Goal: Information Seeking & Learning: Learn about a topic

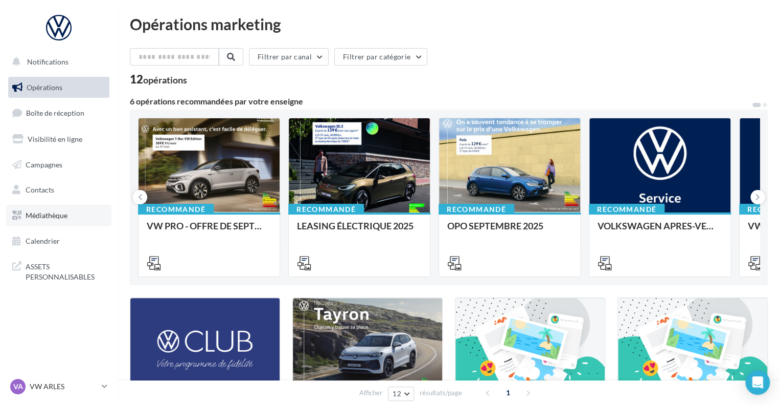
click at [49, 218] on span "Médiathèque" at bounding box center [47, 215] width 42 height 9
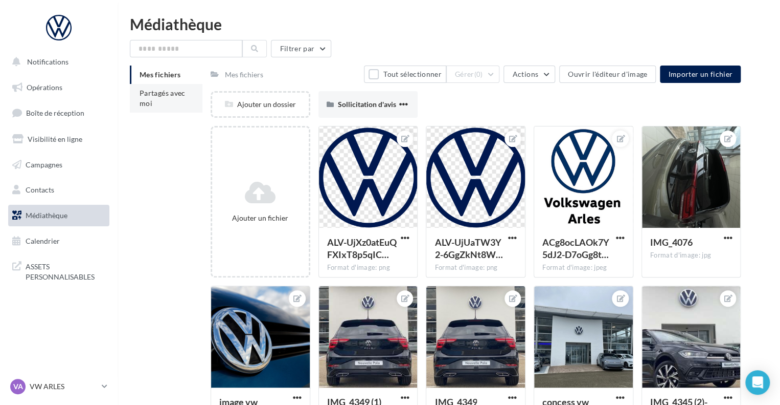
click at [154, 94] on span "Partagés avec moi" at bounding box center [163, 97] width 46 height 19
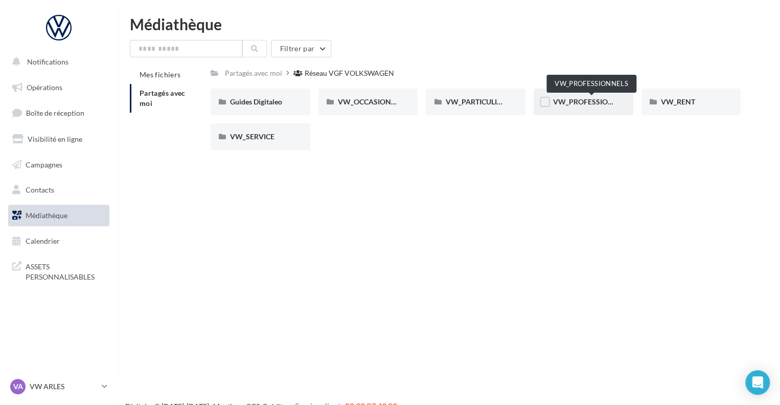
click at [567, 101] on span "VW_PROFESSIONNELS" at bounding box center [592, 101] width 78 height 9
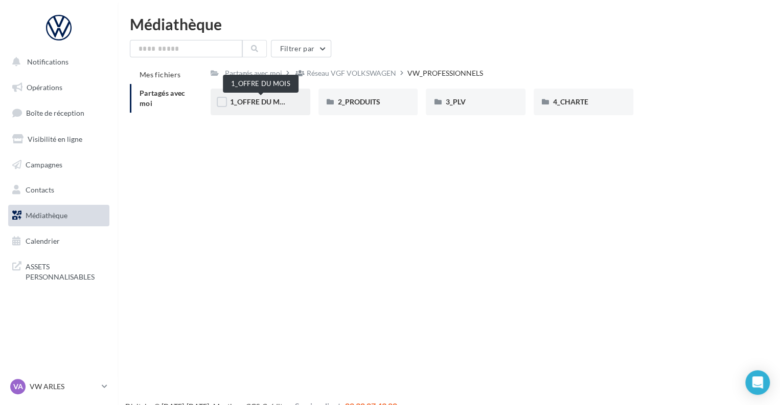
click at [261, 98] on span "1_OFFRE DU MOIS" at bounding box center [260, 101] width 61 height 9
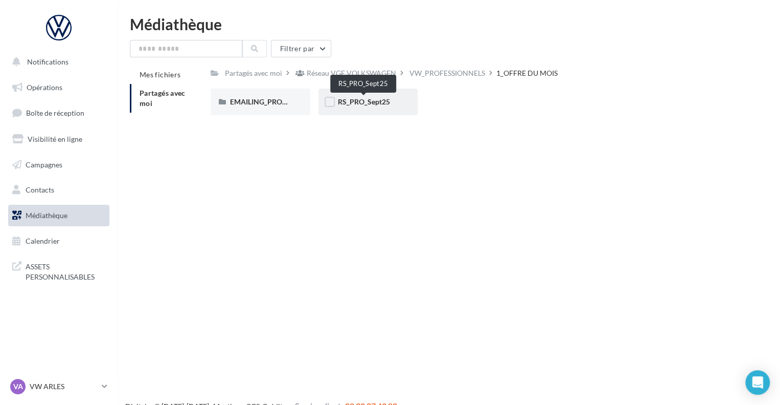
click at [352, 100] on span "RS_PRO_Sept25" at bounding box center [364, 101] width 52 height 9
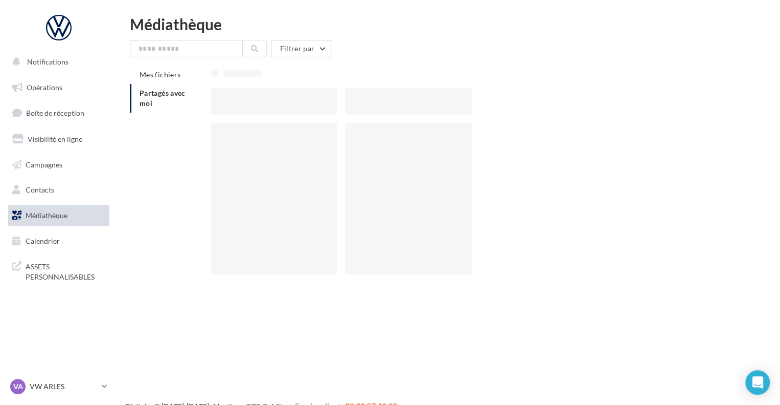
click at [352, 100] on div at bounding box center [408, 101] width 126 height 27
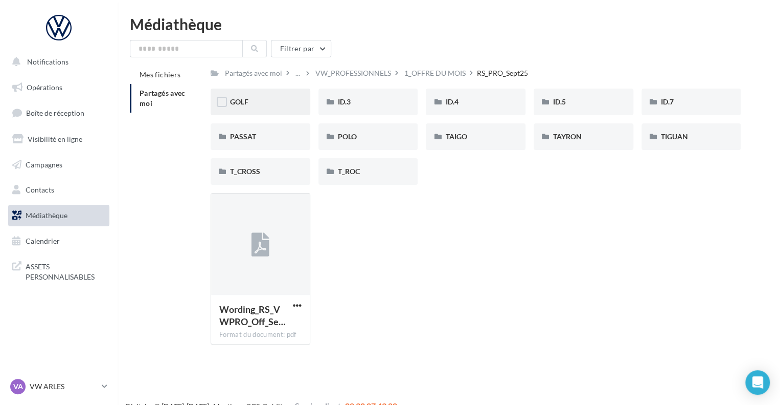
click at [258, 106] on div "GOLF" at bounding box center [260, 102] width 61 height 10
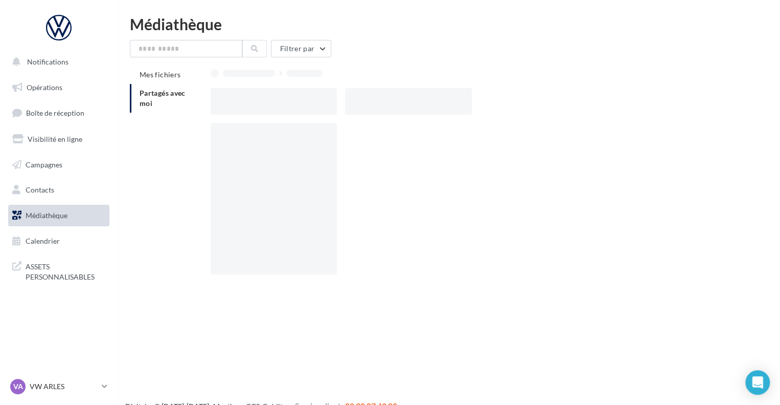
click at [258, 106] on div at bounding box center [274, 101] width 126 height 27
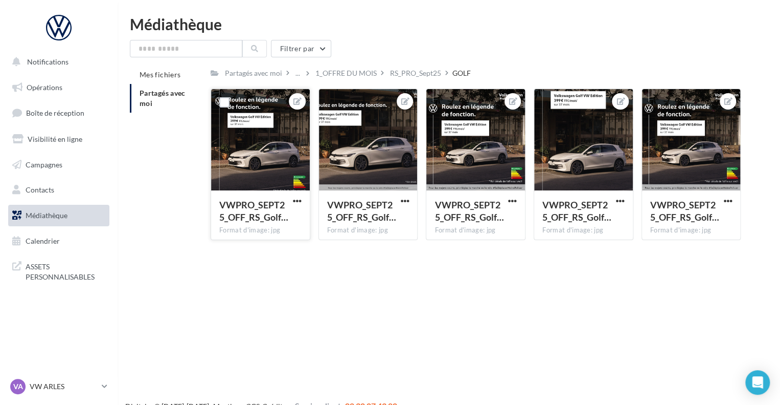
click at [302, 97] on div at bounding box center [297, 101] width 16 height 16
click at [299, 99] on icon at bounding box center [298, 101] width 8 height 7
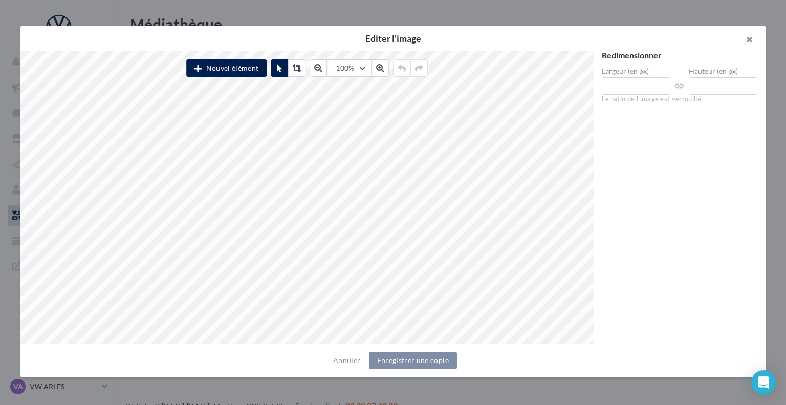
click at [743, 44] on button "button" at bounding box center [744, 41] width 41 height 31
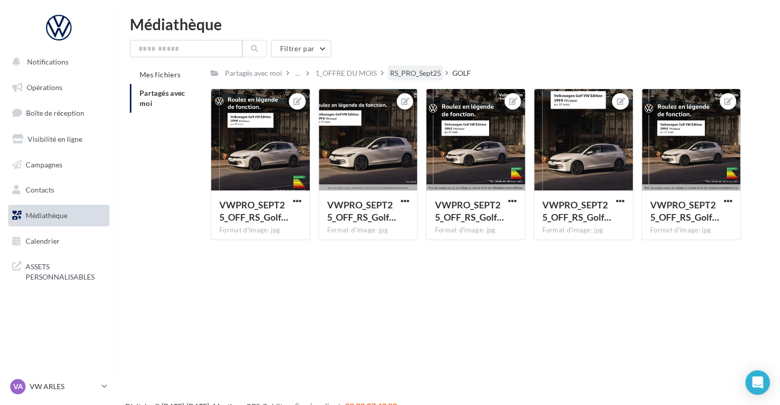
click at [414, 70] on div "RS_PRO_Sept25" at bounding box center [415, 73] width 51 height 10
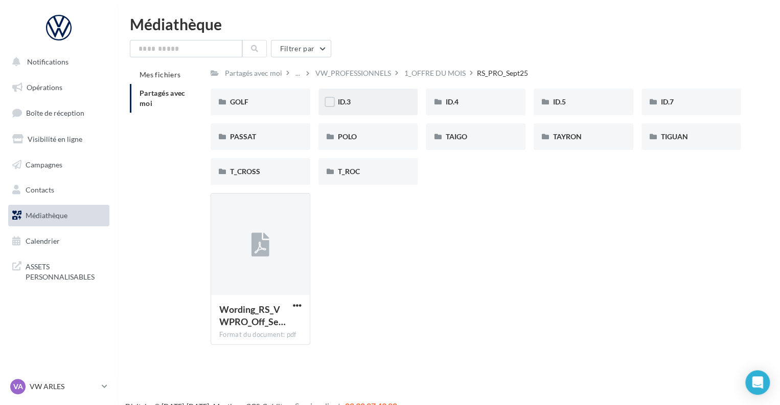
click at [376, 109] on div "ID.3" at bounding box center [369, 101] width 100 height 27
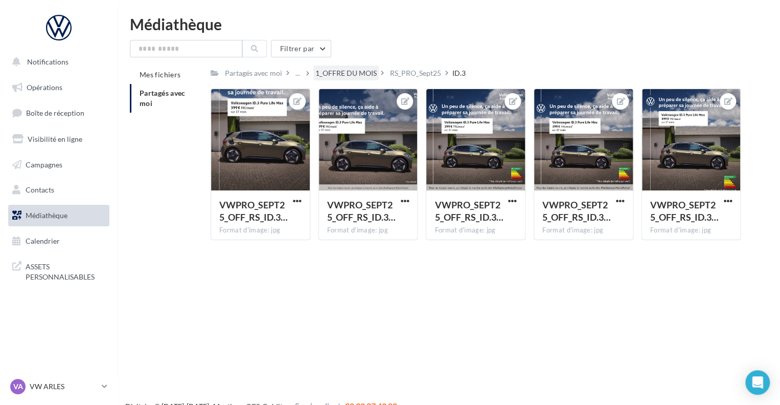
click at [376, 69] on div "1_OFFRE DU MOIS" at bounding box center [346, 72] width 65 height 15
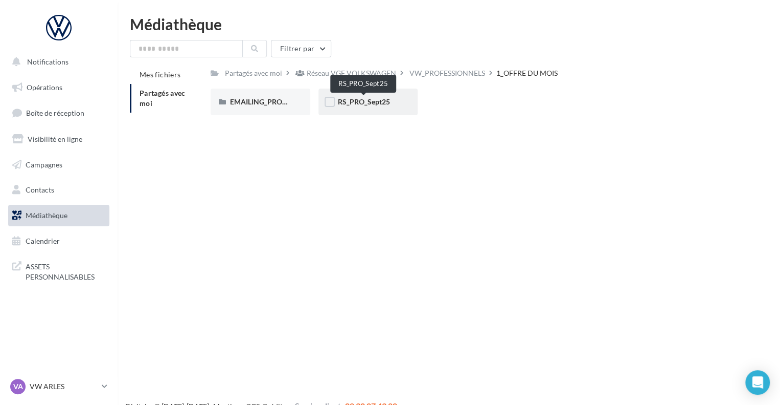
click at [369, 99] on span "RS_PRO_Sept25" at bounding box center [364, 101] width 52 height 9
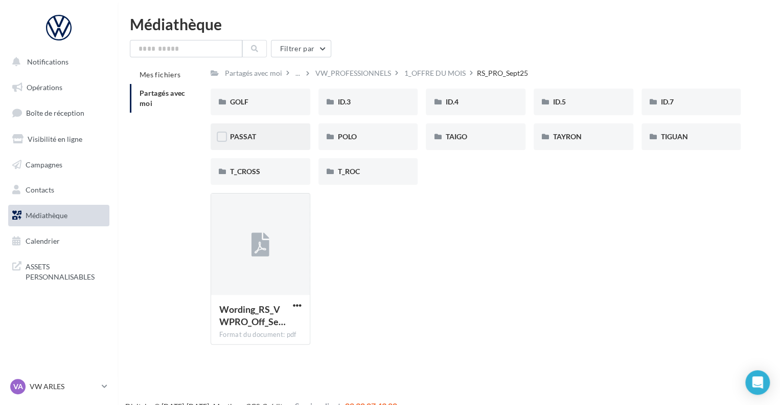
click at [264, 142] on div "PASSAT" at bounding box center [260, 136] width 61 height 10
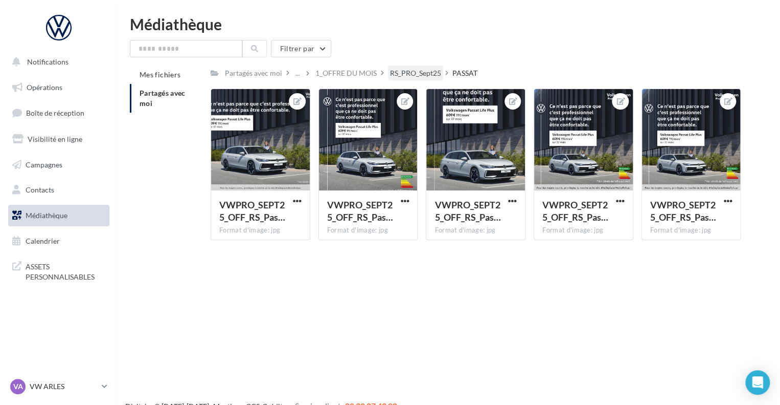
click at [415, 67] on div "RS_PRO_Sept25" at bounding box center [415, 72] width 55 height 15
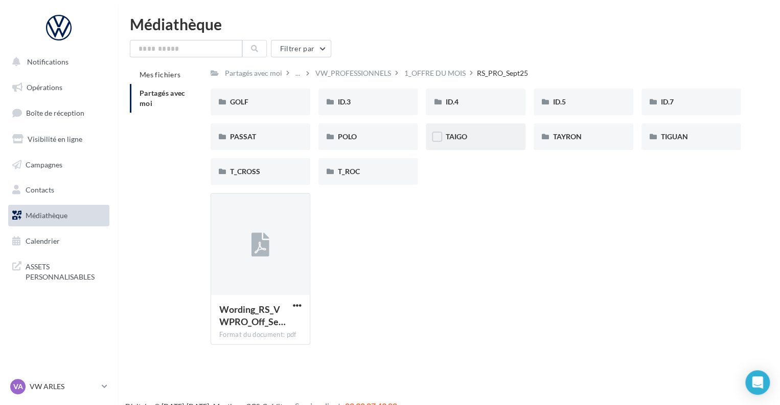
click at [491, 140] on div "TAIGO" at bounding box center [475, 136] width 61 height 10
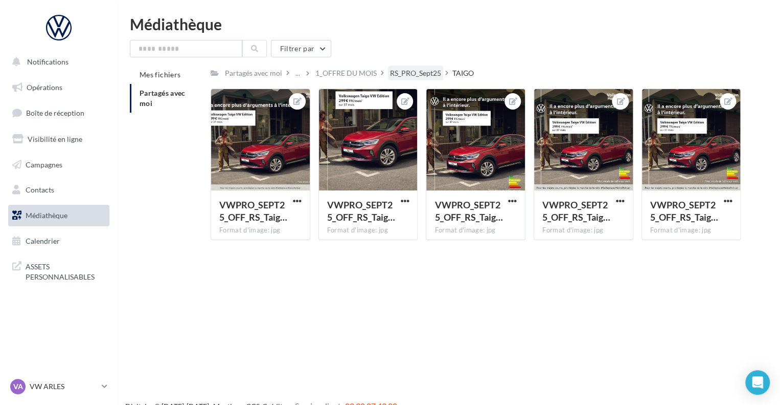
click at [425, 65] on div "RS_PRO_Sept25" at bounding box center [415, 72] width 55 height 15
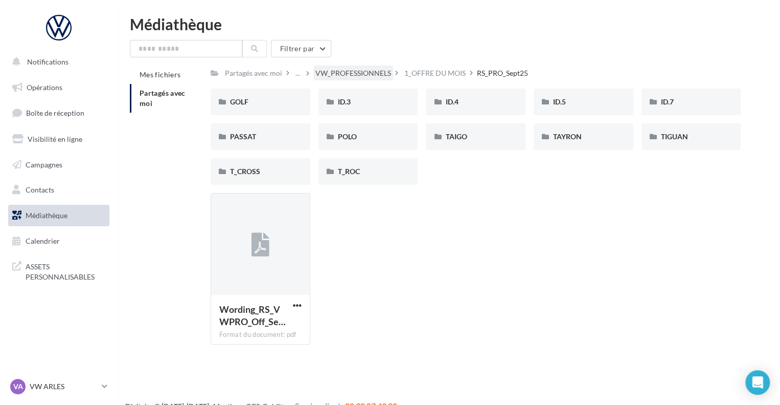
click at [352, 71] on div "VW_PROFESSIONNELS" at bounding box center [354, 73] width 76 height 10
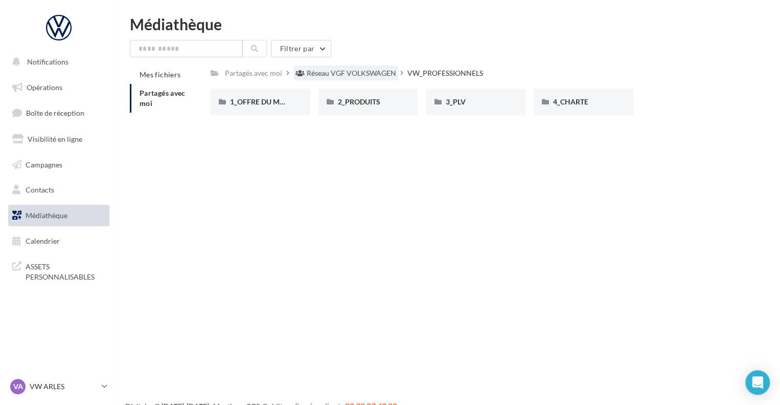
click at [321, 75] on div "Réseau VGF VOLKSWAGEN" at bounding box center [352, 73] width 90 height 10
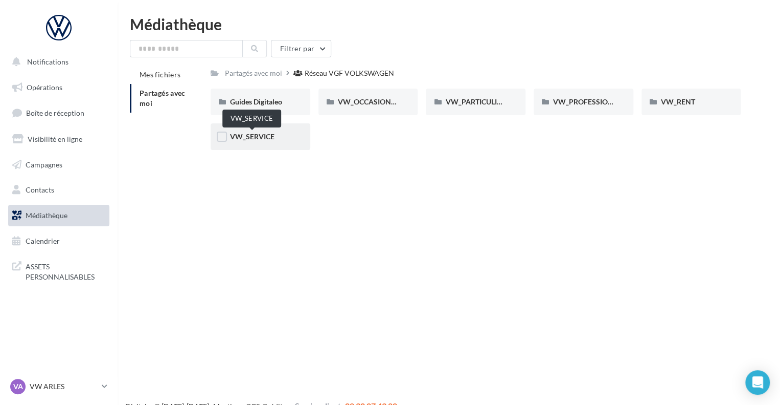
click at [247, 137] on span "VW_SERVICE" at bounding box center [252, 136] width 44 height 9
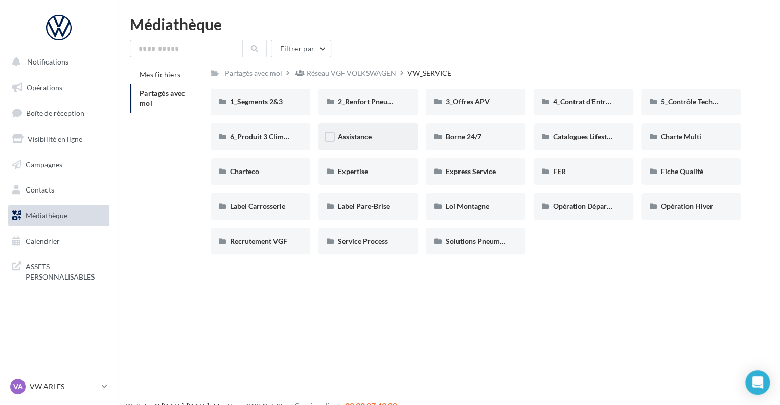
click at [352, 142] on div "Assistance" at bounding box center [369, 136] width 100 height 27
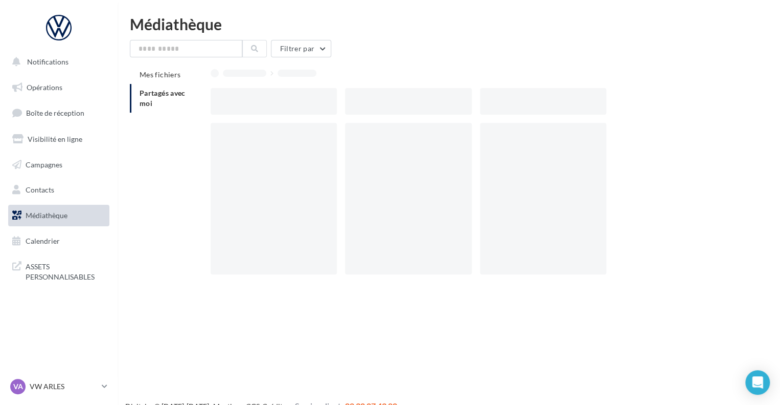
click at [352, 142] on div at bounding box center [408, 198] width 126 height 151
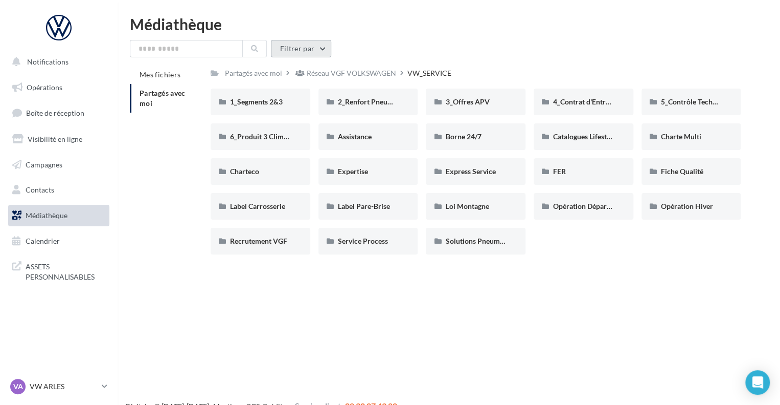
click at [300, 47] on button "Filtrer par" at bounding box center [301, 48] width 60 height 17
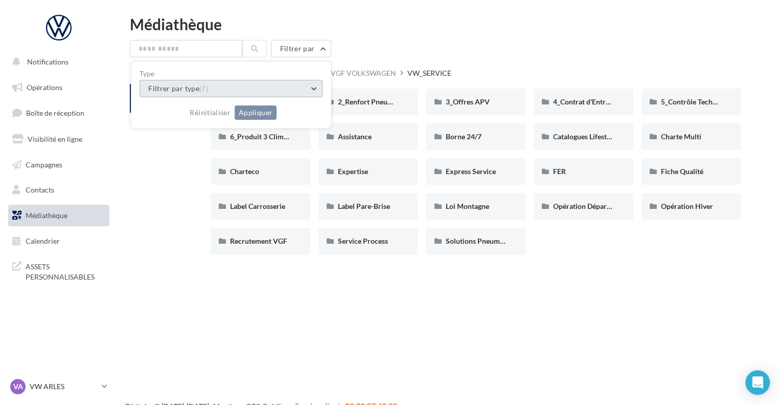
click at [287, 87] on button "Filtrer par type (7)" at bounding box center [231, 88] width 183 height 17
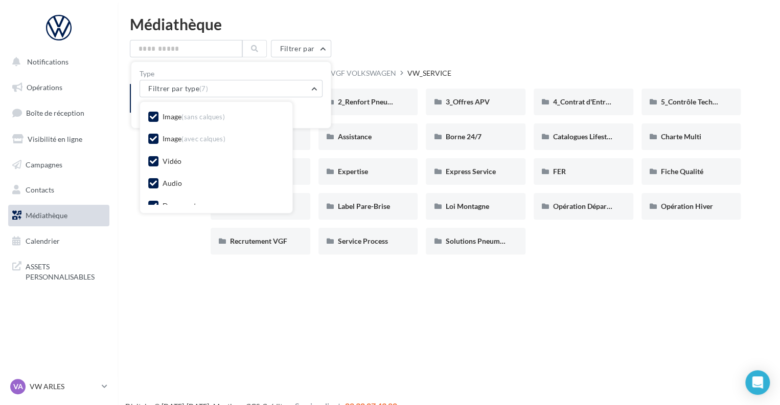
click at [174, 157] on div "Vidéo" at bounding box center [172, 161] width 19 height 10
click at [168, 183] on div "Audio" at bounding box center [172, 183] width 19 height 10
click at [169, 152] on div "Document" at bounding box center [180, 152] width 34 height 10
click at [168, 175] on div "Fichier compressé" at bounding box center [192, 174] width 58 height 10
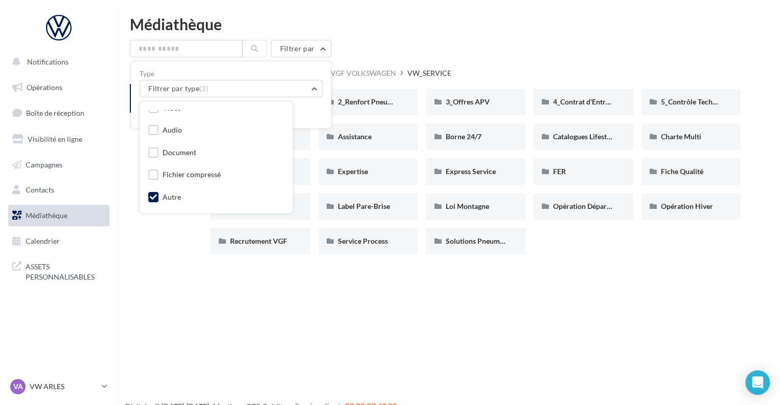
click at [169, 195] on div "Autre" at bounding box center [172, 197] width 18 height 10
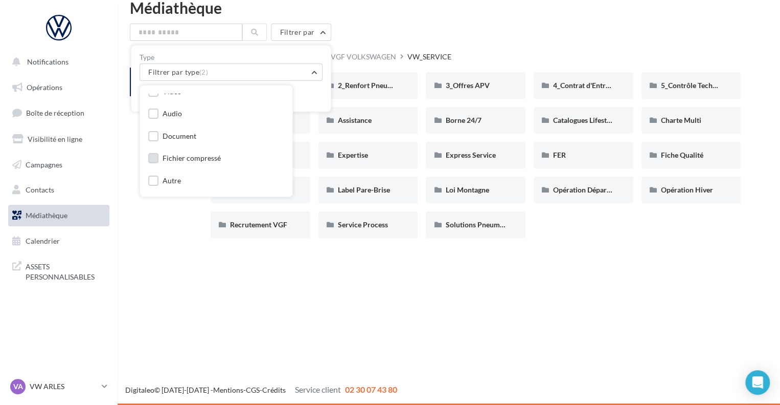
scroll to position [0, 0]
click at [182, 243] on div "Mes fichiers Partagés avec moi Partagés avec moi Réseau VGF VOLKSWAGEN VW_SERVI…" at bounding box center [453, 147] width 646 height 197
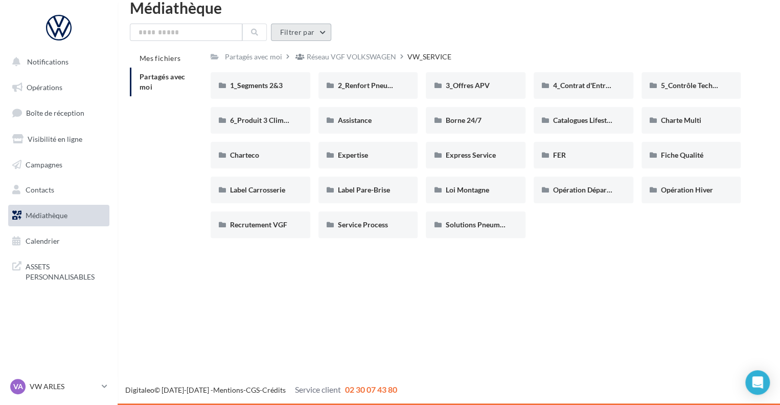
click at [315, 34] on button "Filtrer par" at bounding box center [301, 32] width 60 height 17
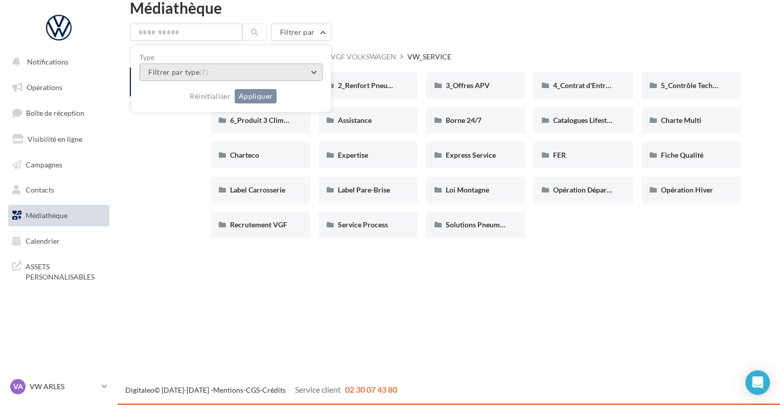
click at [281, 68] on button "Filtrer par type (7)" at bounding box center [231, 71] width 183 height 17
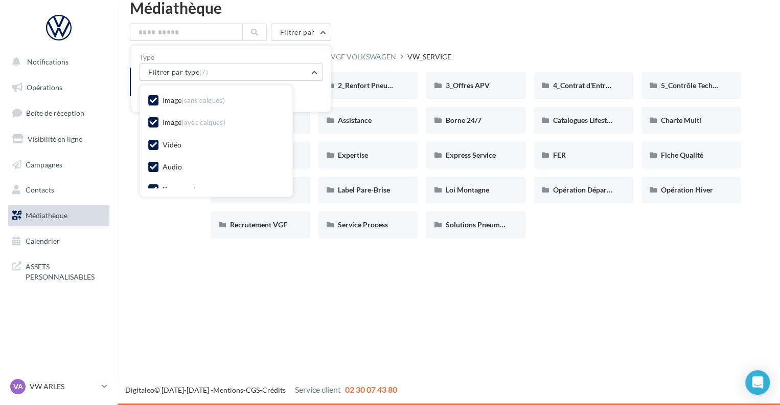
click at [163, 137] on div "Image (sans calques) Image (avec calques) Vidéo Audio Document Fichier compress…" at bounding box center [216, 168] width 136 height 148
click at [158, 145] on div "Vidéo" at bounding box center [164, 146] width 33 height 13
click at [155, 143] on icon at bounding box center [153, 144] width 7 height 7
click at [154, 161] on div "Audio" at bounding box center [216, 168] width 136 height 14
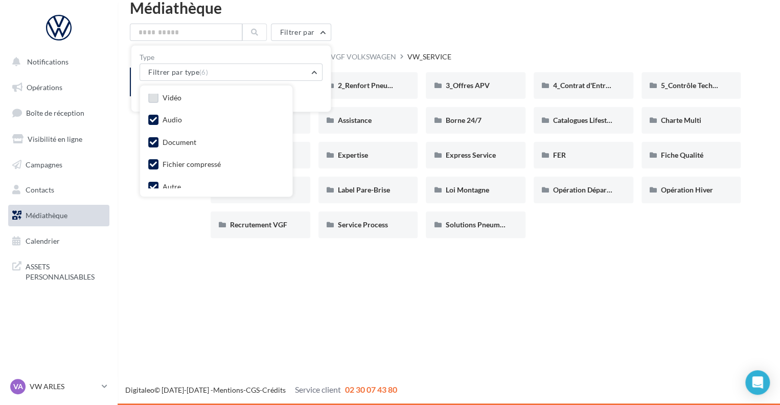
click at [155, 119] on icon at bounding box center [153, 119] width 7 height 7
click at [155, 140] on label at bounding box center [153, 142] width 10 height 10
click at [152, 164] on icon at bounding box center [153, 164] width 7 height 7
click at [153, 181] on icon at bounding box center [153, 180] width 7 height 7
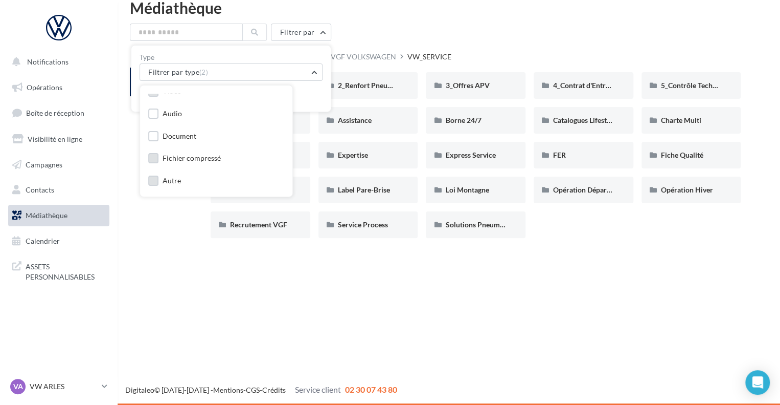
click at [311, 98] on div "Réinitialiser Appliquer" at bounding box center [231, 92] width 183 height 23
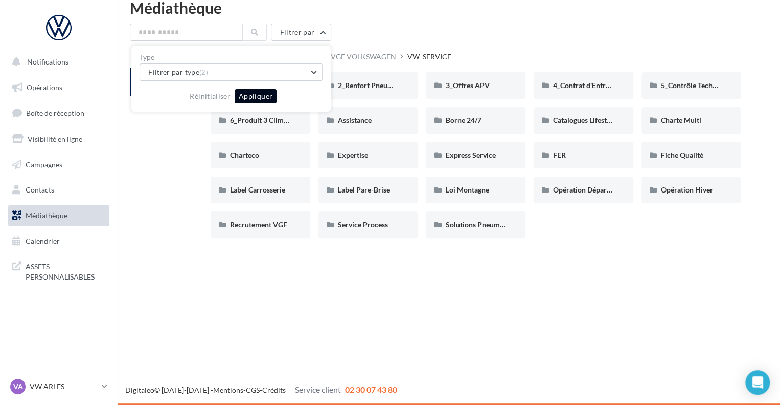
click at [262, 94] on button "Appliquer" at bounding box center [256, 96] width 42 height 14
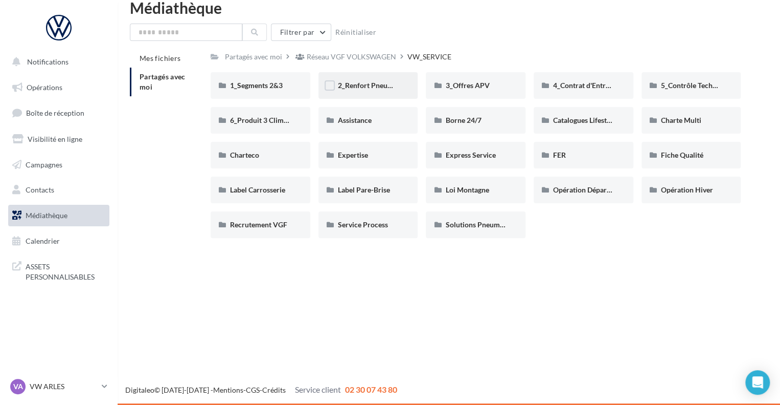
click at [369, 80] on div "2_Renfort Pneumatiques" at bounding box center [368, 85] width 61 height 10
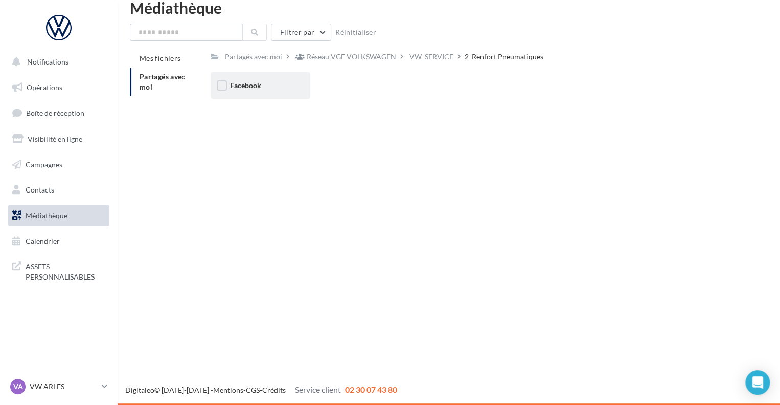
click at [296, 83] on div "Facebook" at bounding box center [261, 85] width 100 height 27
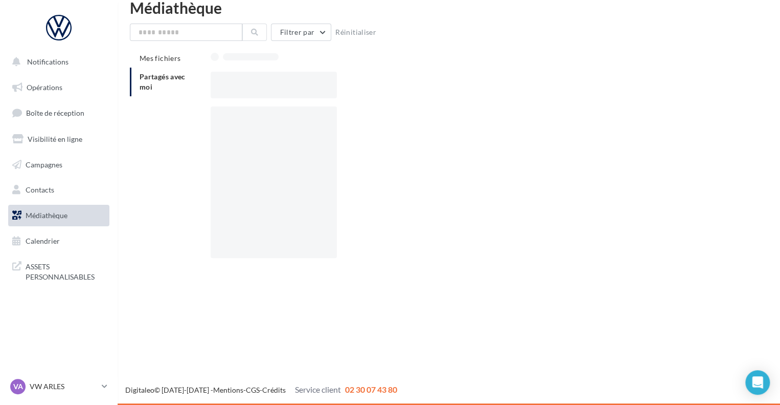
click at [296, 83] on div at bounding box center [274, 85] width 126 height 27
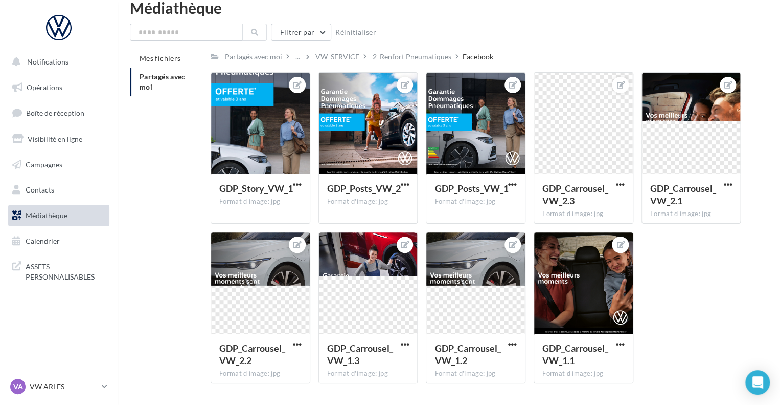
click at [170, 223] on div "Mes fichiers Partagés avec moi Partagés avec moi ... VW_SERVICE 2_Renfort Pneum…" at bounding box center [453, 220] width 646 height 342
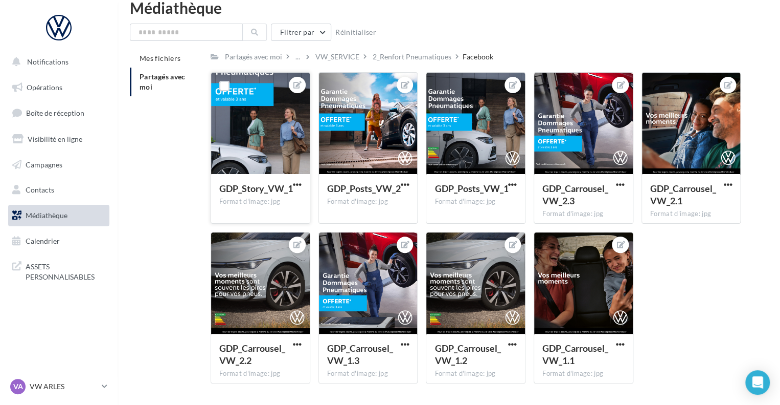
click at [293, 87] on div at bounding box center [297, 85] width 16 height 16
click at [296, 85] on icon at bounding box center [298, 84] width 8 height 7
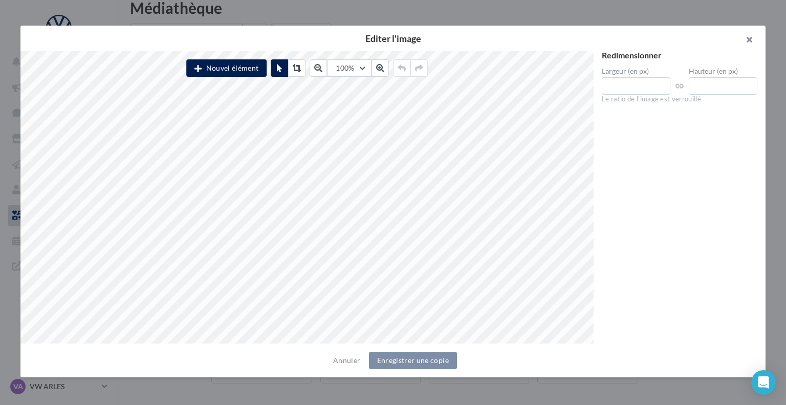
click at [750, 41] on button "button" at bounding box center [744, 41] width 41 height 31
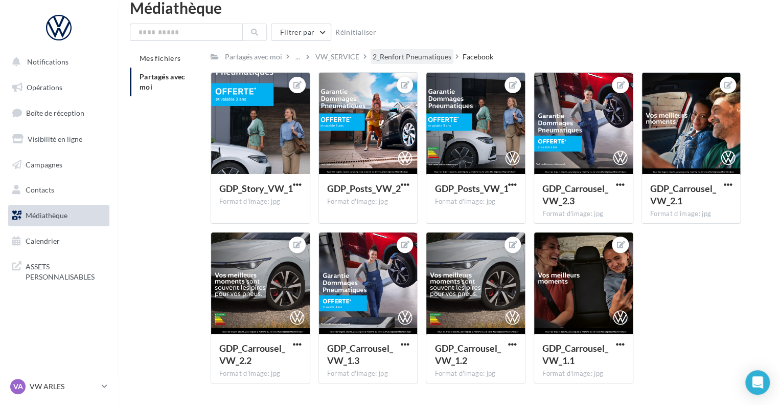
click at [422, 53] on div "2_Renfort Pneumatiques" at bounding box center [412, 57] width 79 height 10
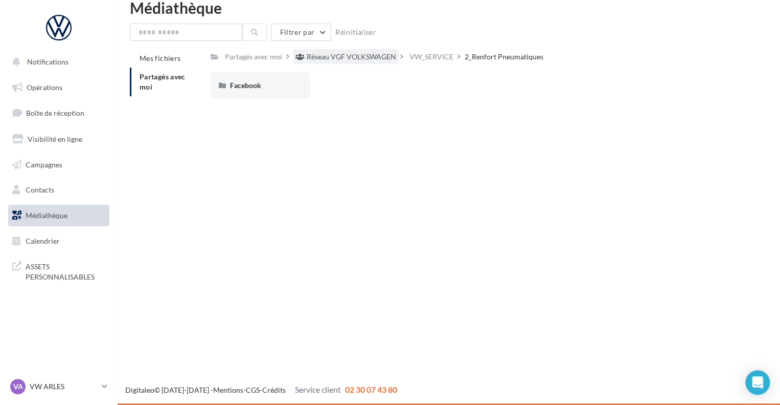
click at [380, 50] on div "Réseau VGF VOLKSWAGEN" at bounding box center [346, 56] width 105 height 15
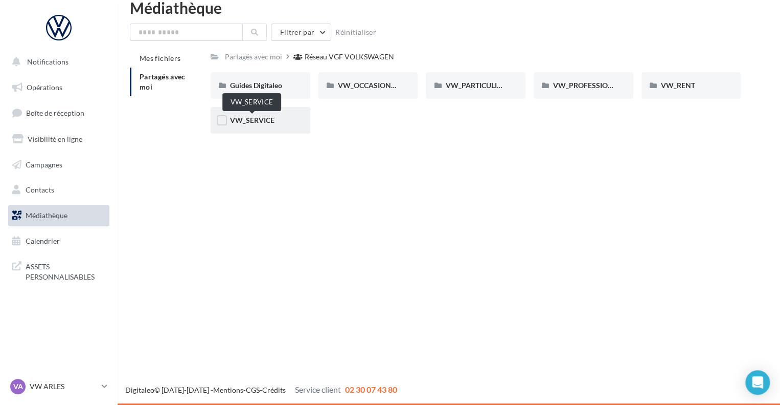
click at [269, 123] on span "VW_SERVICE" at bounding box center [252, 120] width 44 height 9
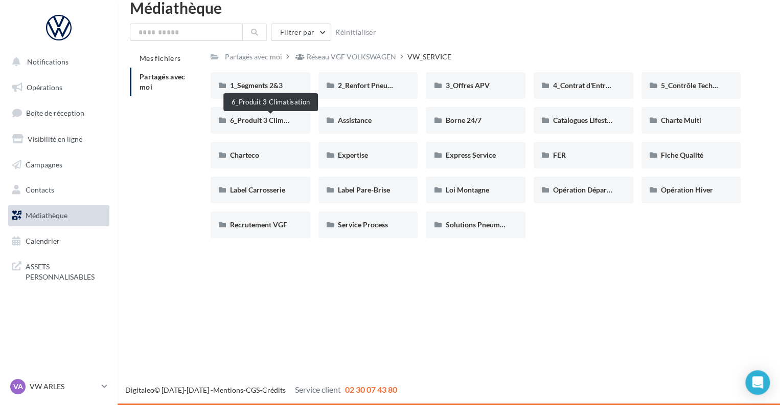
click at [269, 123] on span "6_Produit 3 Climatisation" at bounding box center [270, 120] width 81 height 9
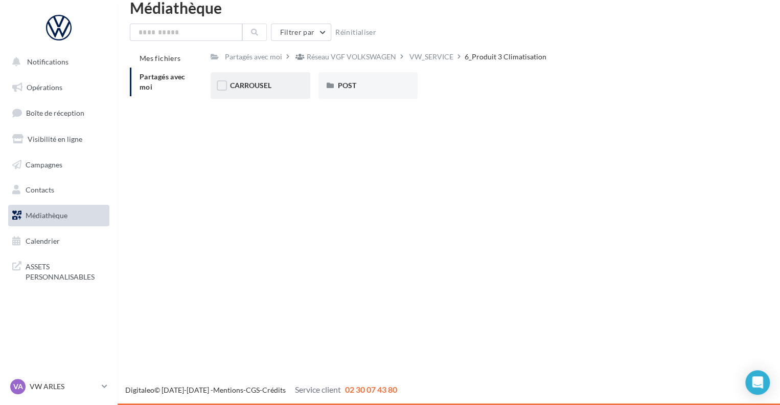
click at [266, 96] on div "CARROUSEL" at bounding box center [261, 85] width 100 height 27
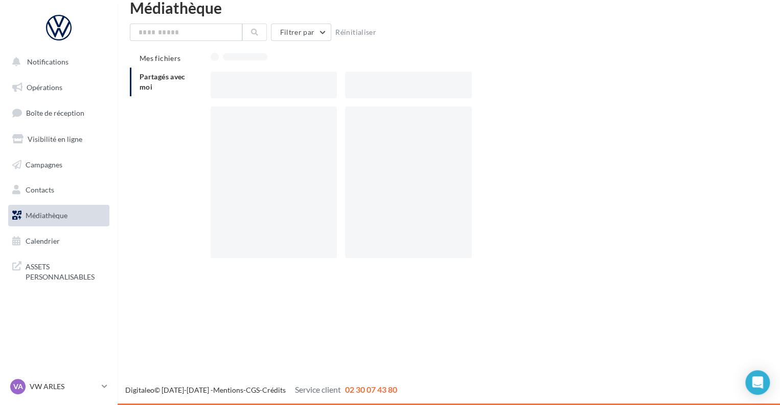
click at [266, 96] on div at bounding box center [274, 85] width 126 height 27
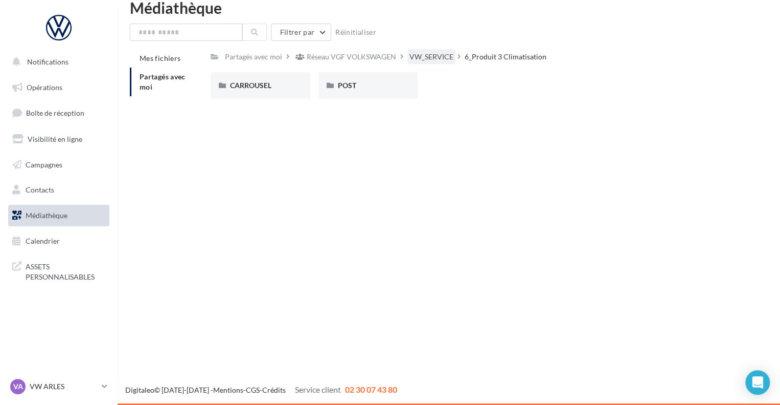
click at [433, 55] on div "VW_SERVICE" at bounding box center [432, 57] width 44 height 10
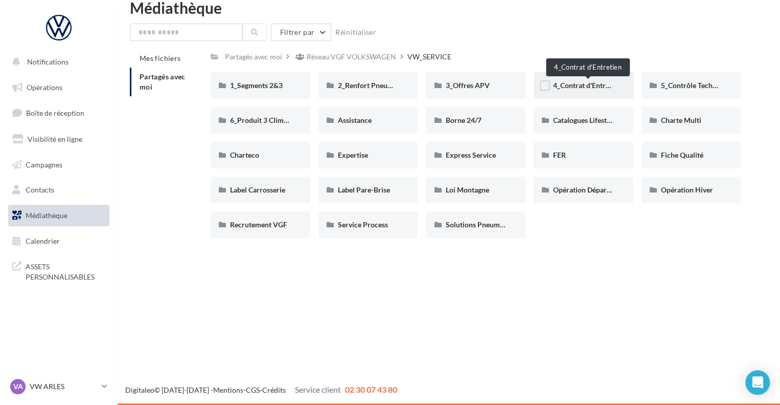
click at [587, 82] on span "4_Contrat d'Entretien" at bounding box center [587, 85] width 69 height 9
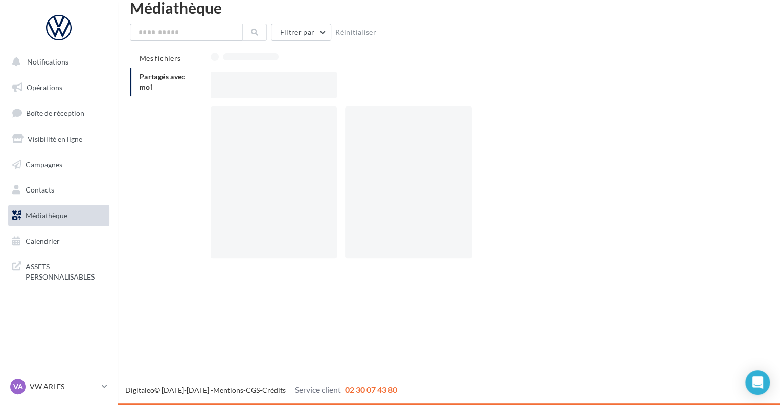
click at [587, 82] on div at bounding box center [480, 85] width 539 height 27
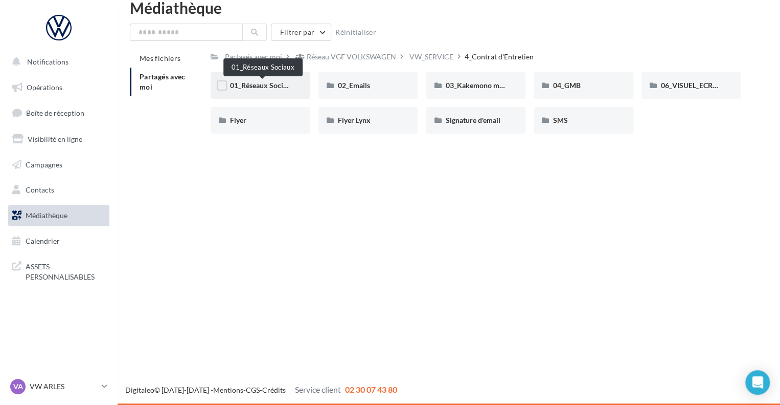
click at [285, 85] on span "01_Réseaux Sociaux" at bounding box center [262, 85] width 65 height 9
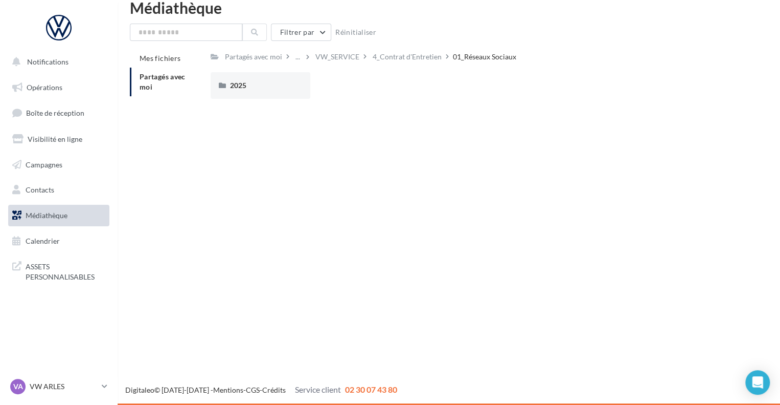
click at [285, 85] on div "2025" at bounding box center [260, 85] width 61 height 10
click at [285, 85] on div "Carrousel" at bounding box center [260, 85] width 61 height 10
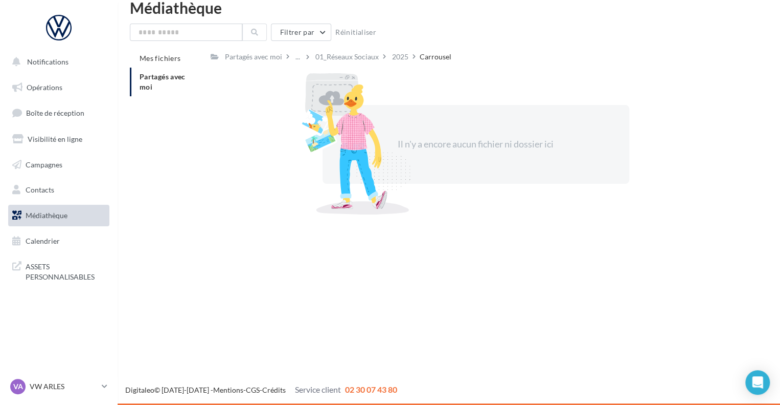
click at [188, 81] on li "Partagés avec moi" at bounding box center [166, 82] width 73 height 29
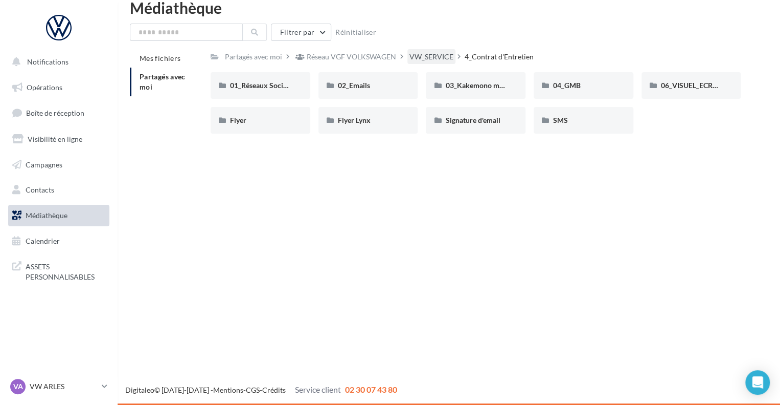
click at [438, 56] on div "VW_SERVICE" at bounding box center [432, 57] width 44 height 10
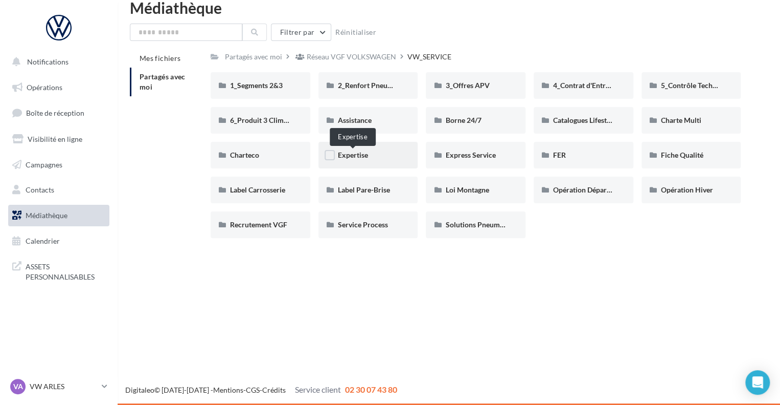
click at [348, 153] on span "Expertise" at bounding box center [353, 154] width 30 height 9
click at [255, 85] on span "1_Segments 2&3" at bounding box center [256, 85] width 53 height 9
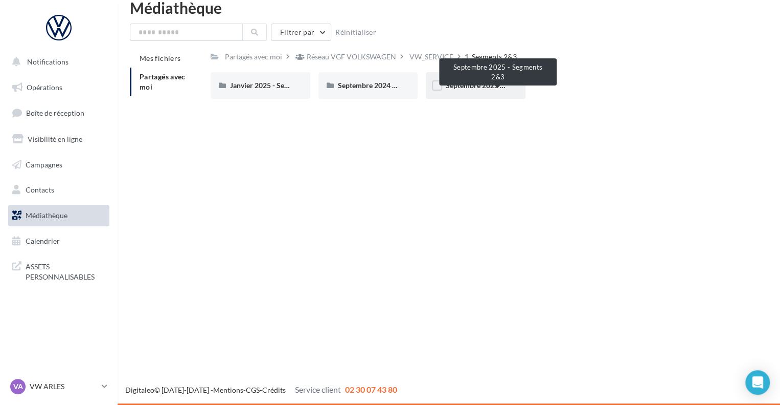
click at [471, 89] on span "Septembre 2025 - Segments 2&3" at bounding box center [497, 85] width 104 height 9
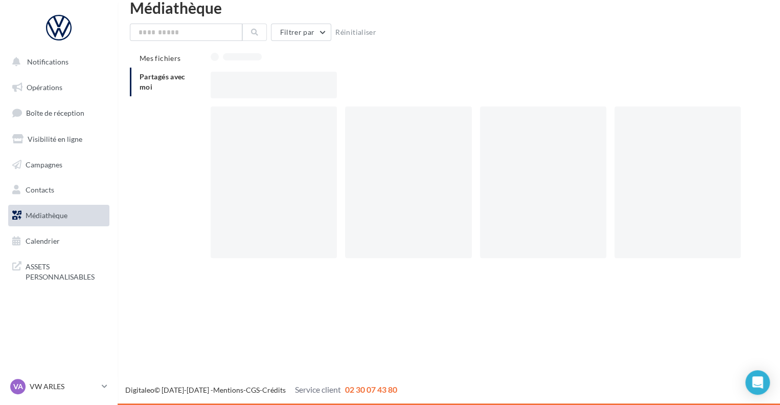
click at [471, 89] on div at bounding box center [480, 85] width 539 height 27
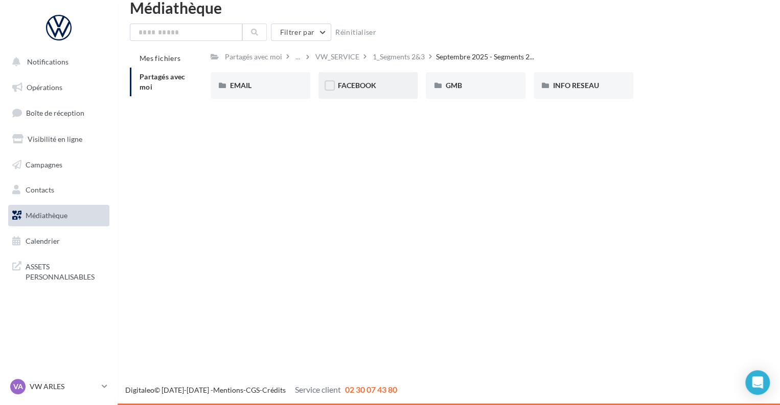
click at [362, 81] on div "FACEBOOK" at bounding box center [368, 85] width 61 height 10
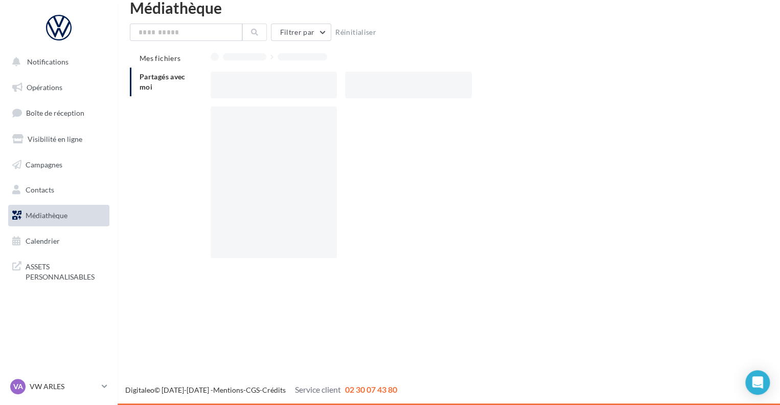
click at [362, 81] on div at bounding box center [408, 85] width 126 height 27
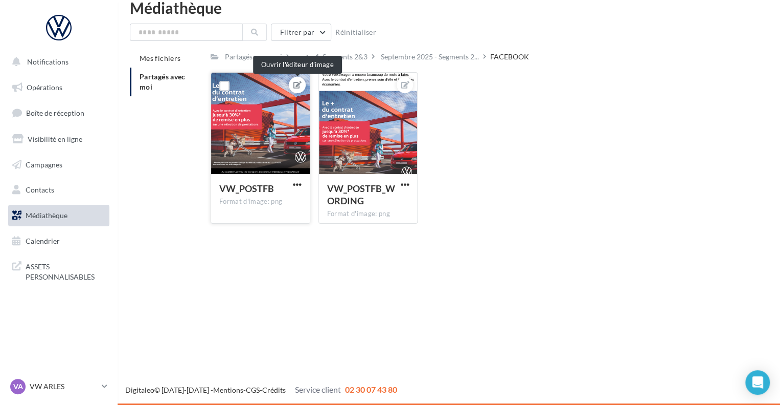
click at [296, 84] on icon at bounding box center [298, 84] width 8 height 7
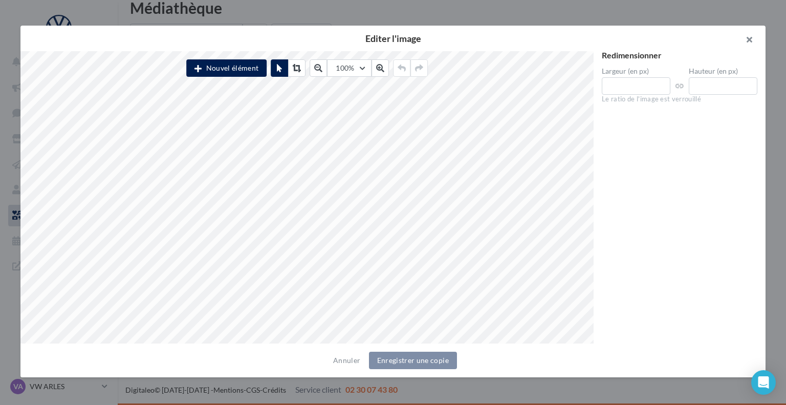
click at [751, 41] on button "button" at bounding box center [744, 41] width 41 height 31
